Goal: Communication & Community: Participate in discussion

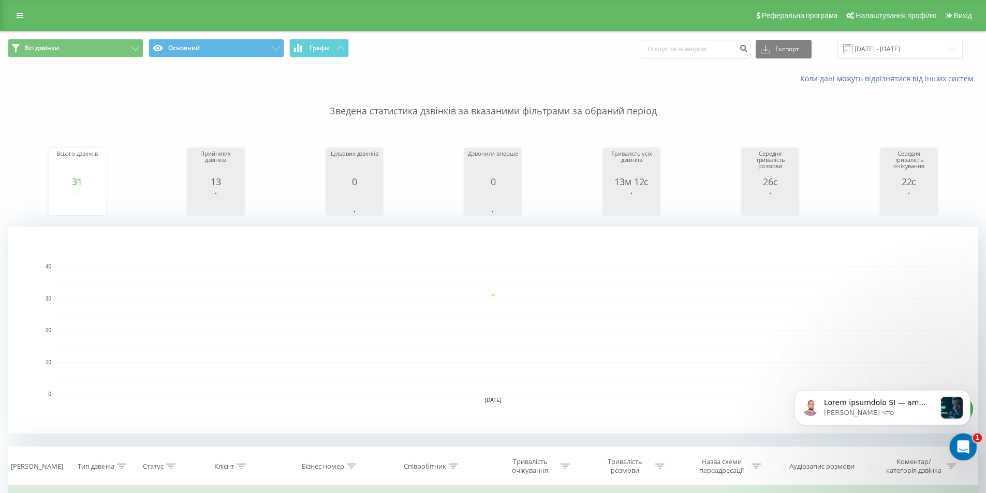
click at [962, 447] on icon "Открыть службу сообщений Intercom" at bounding box center [962, 445] width 17 height 17
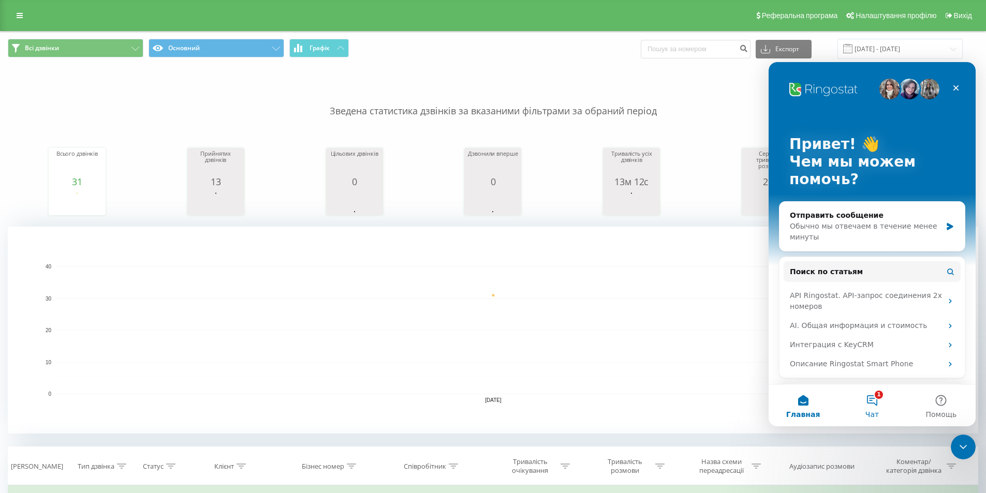
click at [868, 407] on button "1 Чат" at bounding box center [872, 405] width 69 height 41
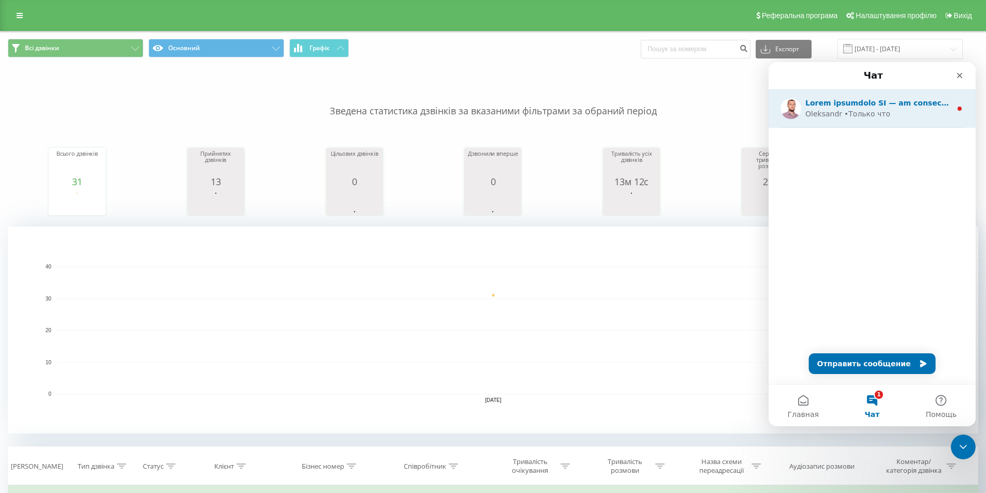
click at [875, 114] on div "• Только что" at bounding box center [867, 114] width 46 height 11
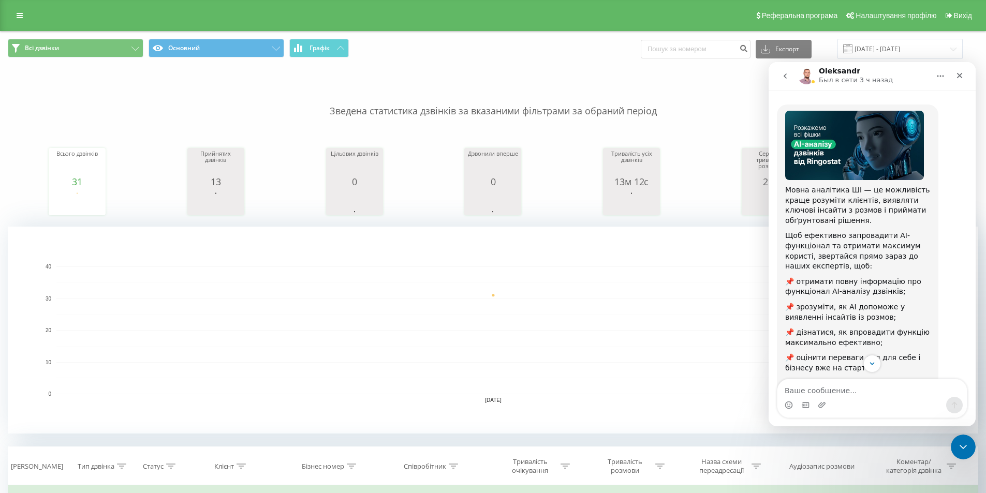
scroll to position [101, 0]
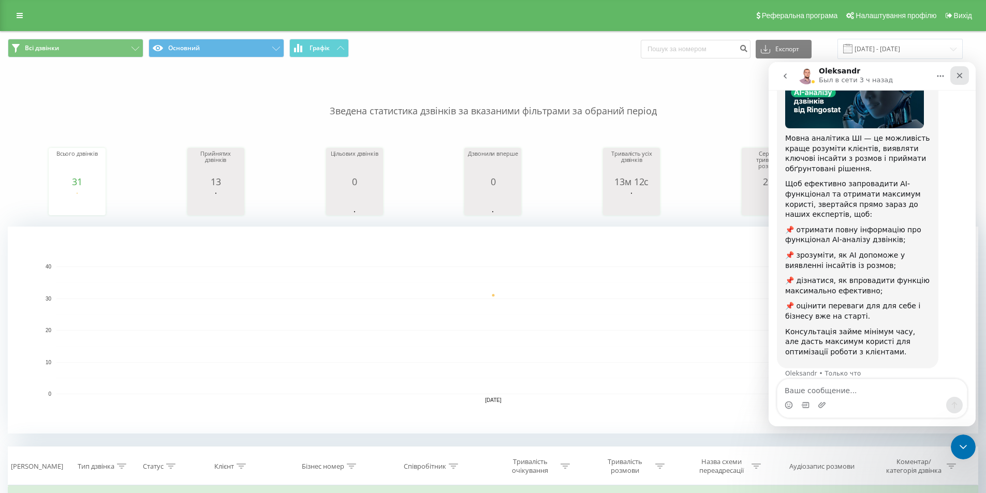
click at [961, 75] on icon "Закрыть" at bounding box center [960, 76] width 6 height 6
